Goal: Task Accomplishment & Management: Manage account settings

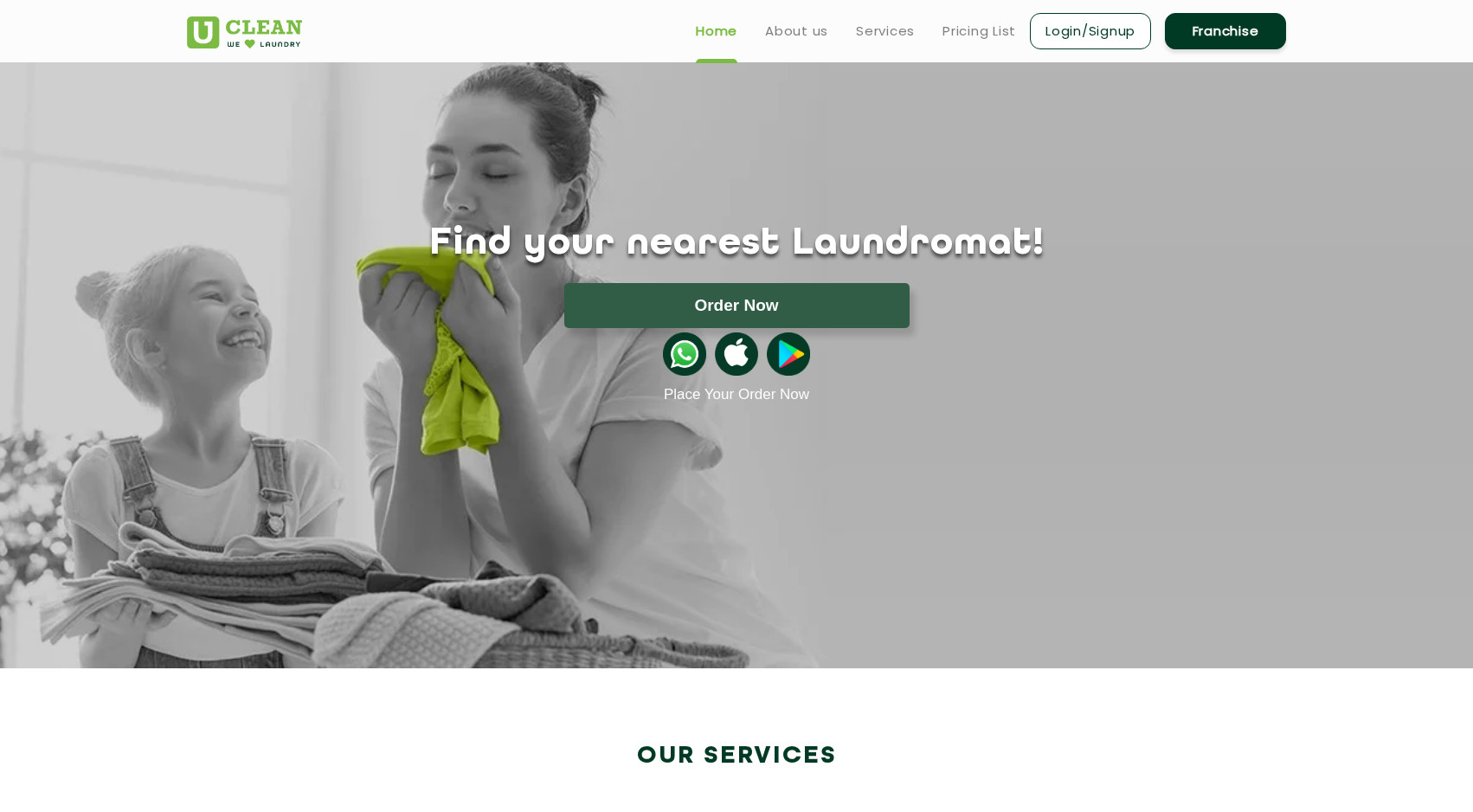
click at [1075, 20] on link "Login/Signup" at bounding box center [1091, 31] width 121 height 37
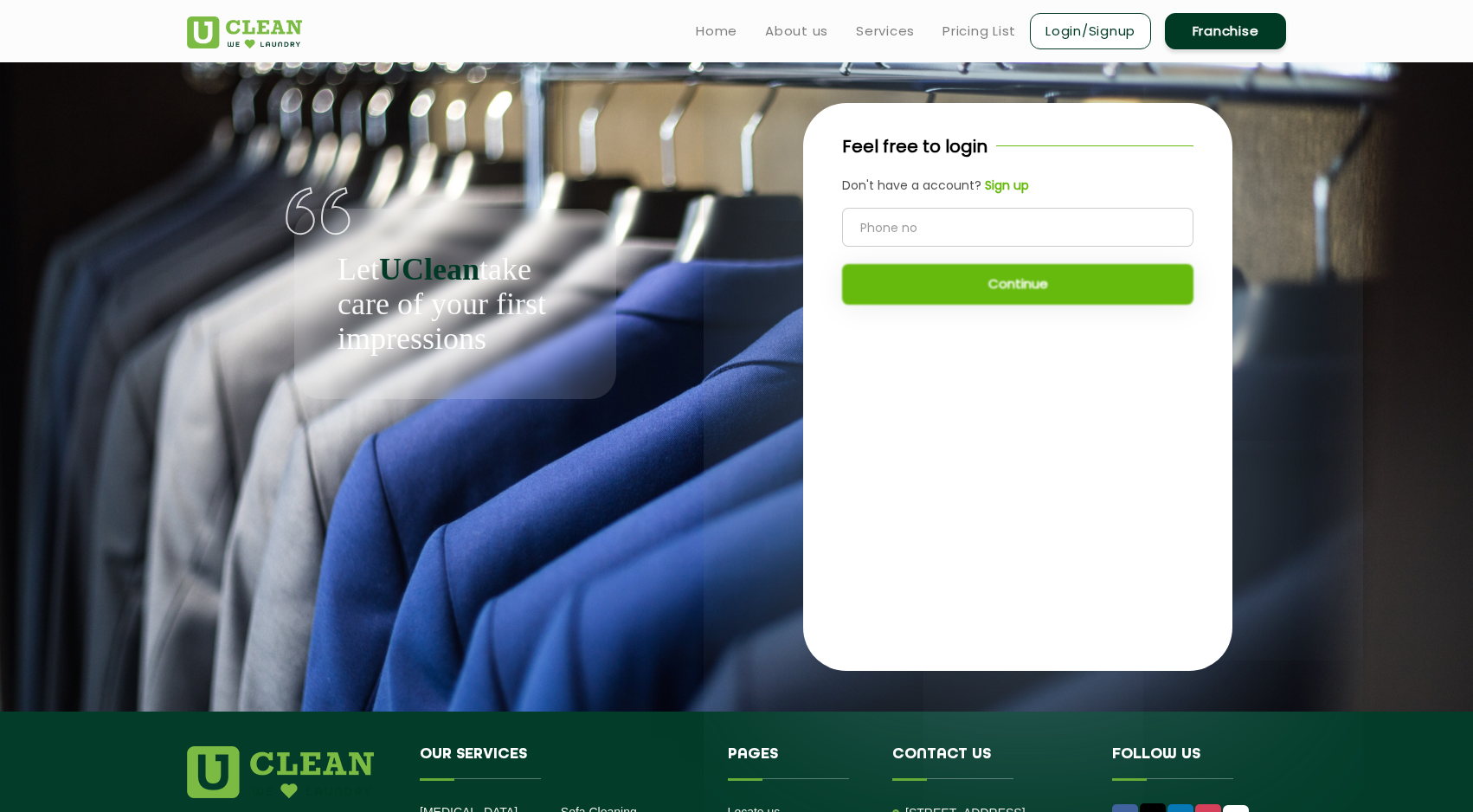
click at [953, 239] on input "tel" at bounding box center [1017, 227] width 352 height 39
type input "8837469869"
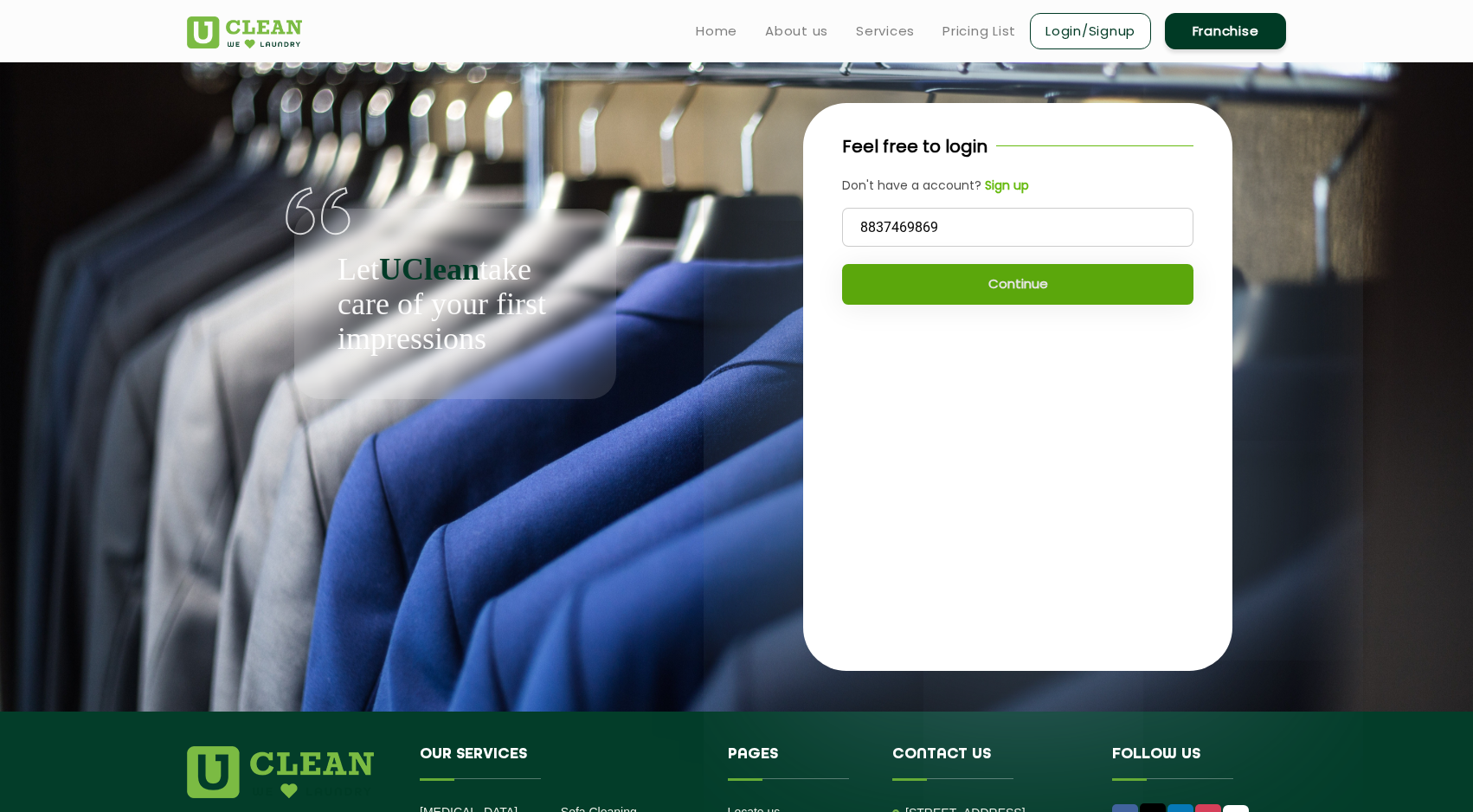
click at [990, 289] on button "Continue" at bounding box center [1017, 284] width 352 height 40
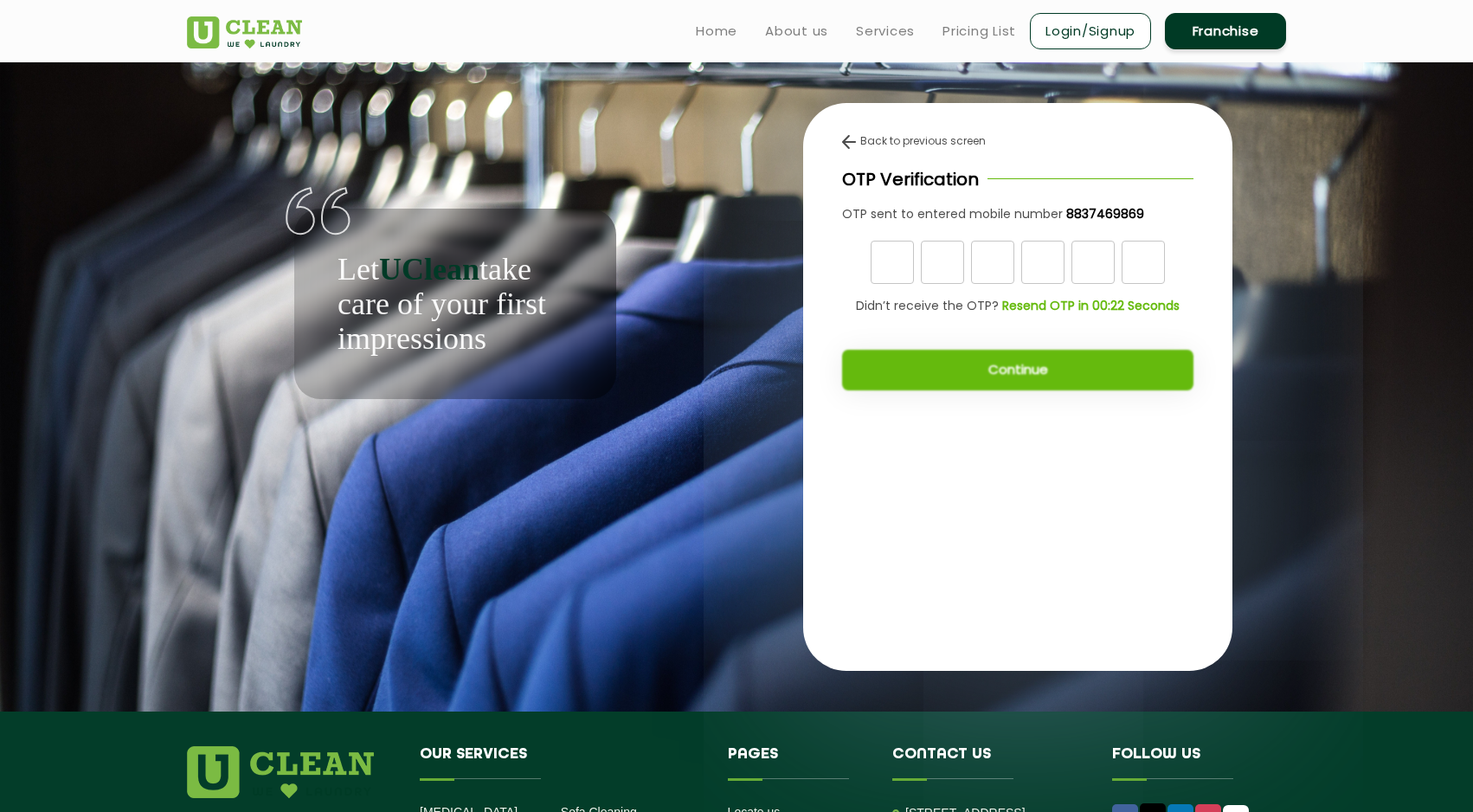
click at [899, 259] on input "text" at bounding box center [892, 262] width 43 height 43
type input "7"
type input "4"
type input "6"
type input "1"
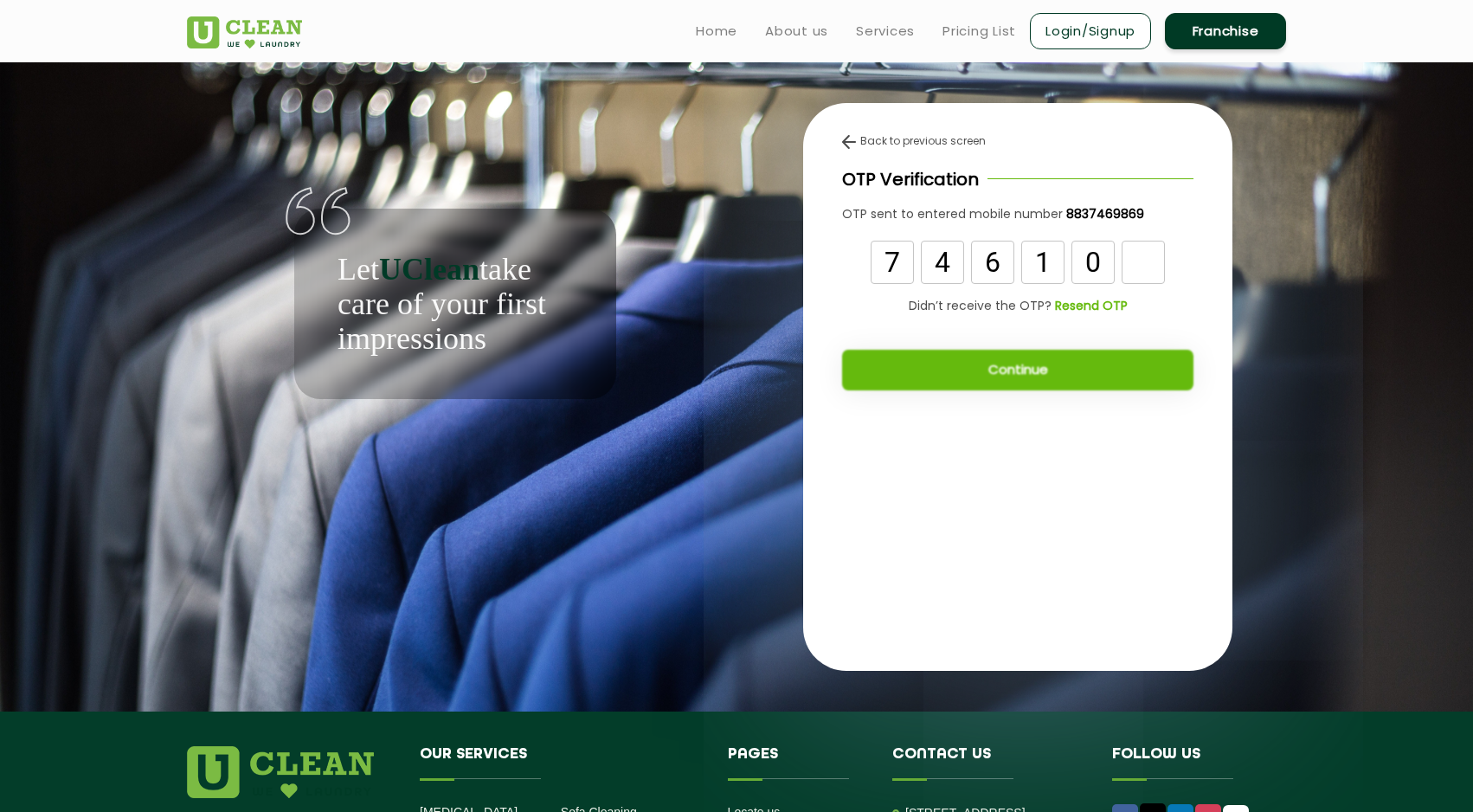
type input "0"
click at [1013, 372] on button "Continue" at bounding box center [1017, 370] width 352 height 40
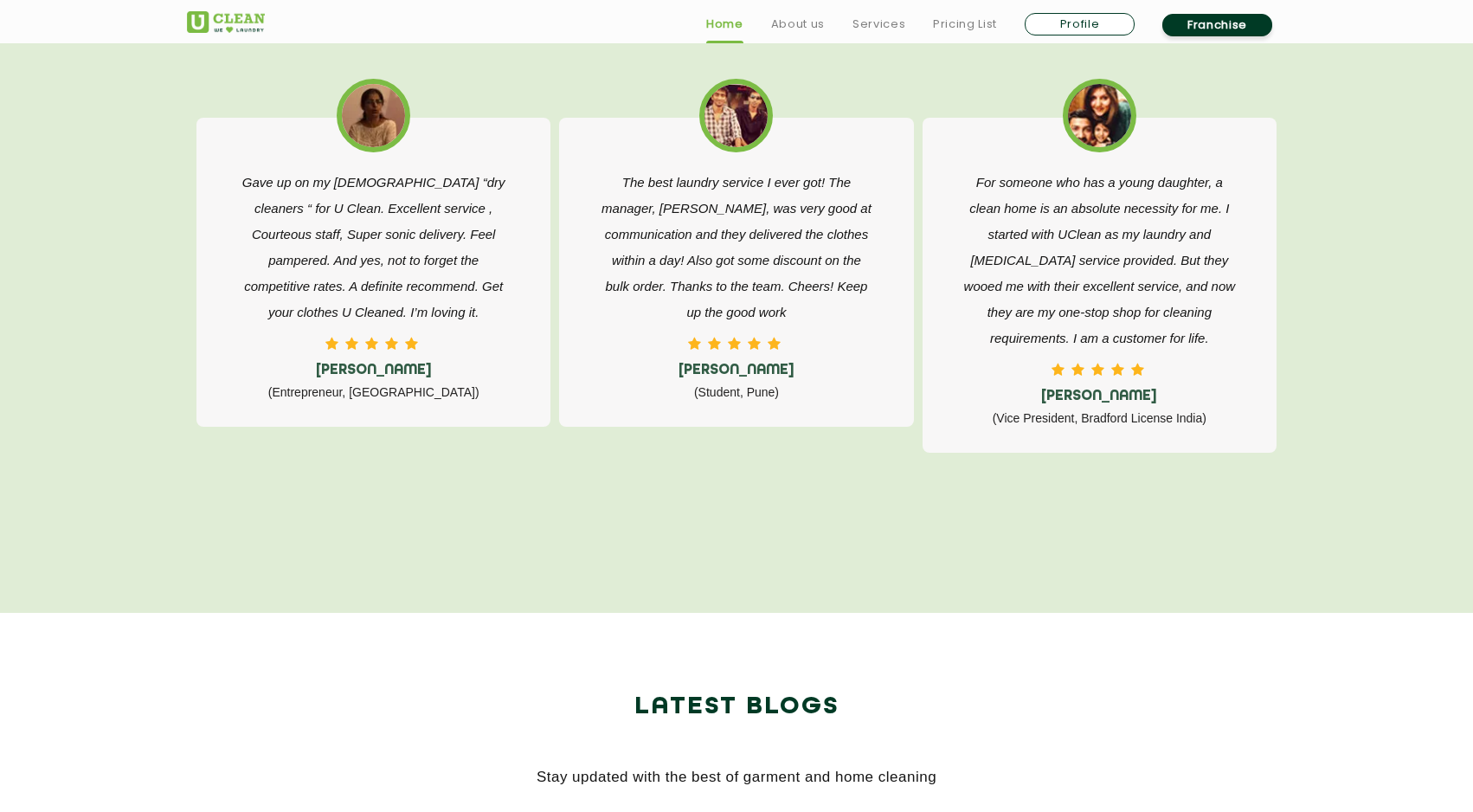
scroll to position [2843, 0]
